Goal: Answer question/provide support

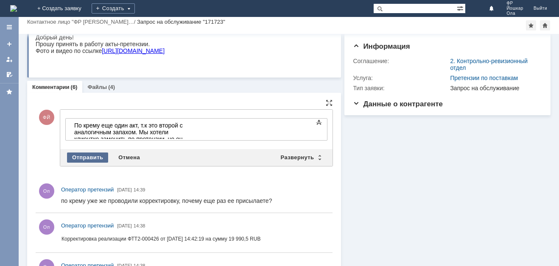
click at [98, 155] on div "Отправить" at bounding box center [87, 158] width 41 height 10
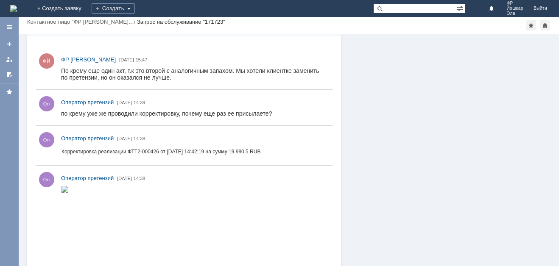
scroll to position [127, 0]
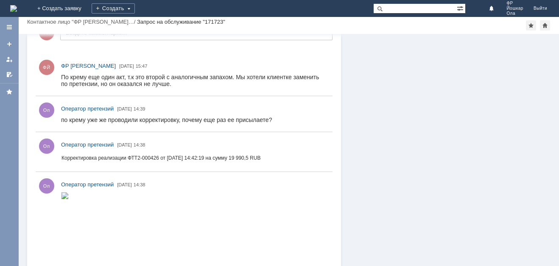
click at [69, 199] on img at bounding box center [65, 195] width 8 height 7
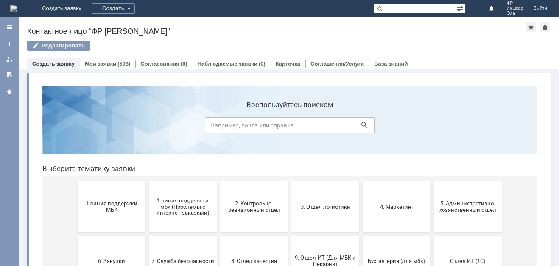
click at [106, 62] on link "Мои заявки" at bounding box center [100, 64] width 31 height 6
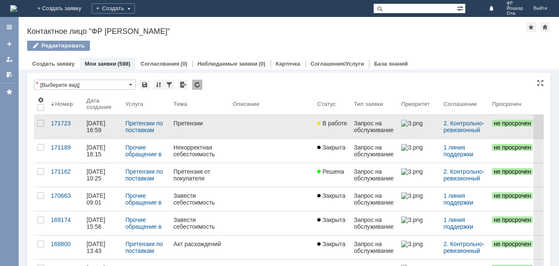
click at [107, 126] on div "[DATE] 16:59" at bounding box center [96, 127] width 20 height 14
